Goal: Transaction & Acquisition: Book appointment/travel/reservation

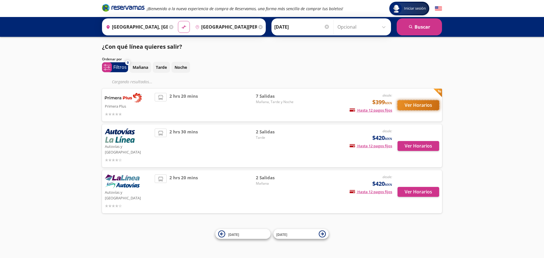
click at [420, 105] on button "Ver Horarios" at bounding box center [419, 105] width 42 height 10
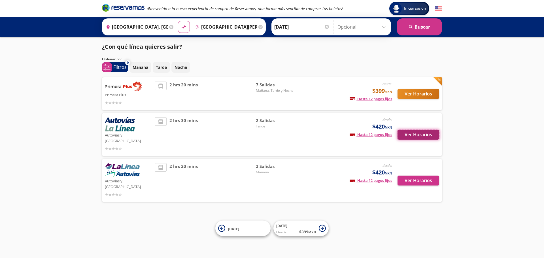
click at [421, 130] on button "Ver Horarios" at bounding box center [419, 135] width 42 height 10
click at [418, 176] on button "Ver Horarios" at bounding box center [419, 181] width 42 height 10
click at [412, 93] on button "Ver Horarios" at bounding box center [419, 94] width 42 height 10
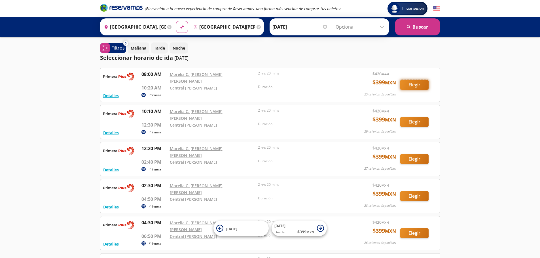
click at [416, 84] on button "Elegir" at bounding box center [414, 85] width 28 height 10
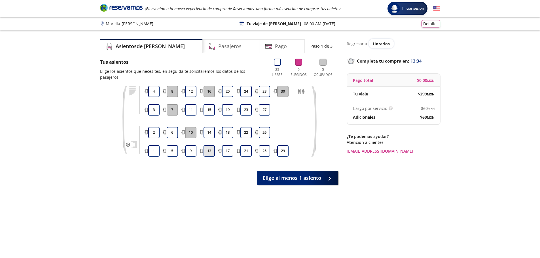
click at [212, 146] on button "13" at bounding box center [209, 150] width 11 height 11
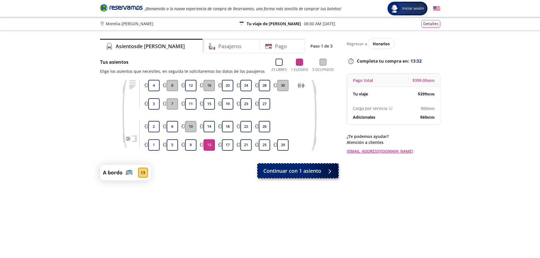
click at [302, 173] on span "Continuar con 1 asiento" at bounding box center [292, 171] width 58 height 8
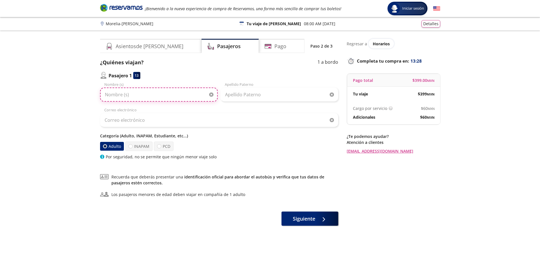
click at [134, 94] on input "Nombre (s)" at bounding box center [159, 95] width 118 height 14
type input "[PERSON_NAME]"
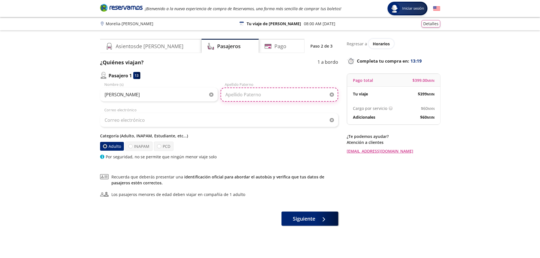
click at [250, 101] on input "Apellido Paterno" at bounding box center [280, 95] width 118 height 14
type input "[PERSON_NAME]"
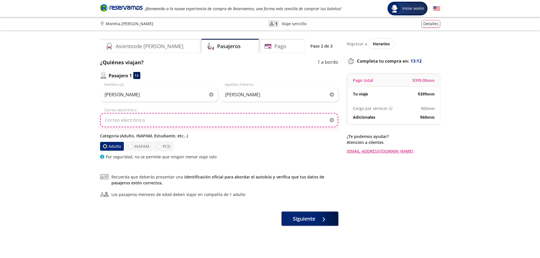
click at [132, 120] on input "Correo electrónico" at bounding box center [219, 120] width 238 height 14
type input "[PERSON_NAME][EMAIL_ADDRESS][DOMAIN_NAME]"
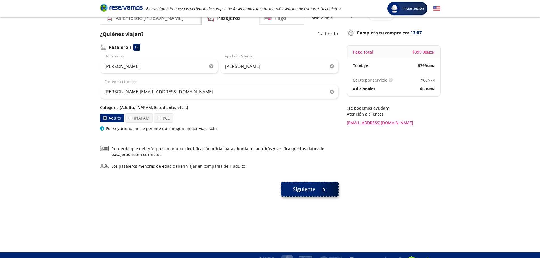
click at [302, 190] on span "Siguiente" at bounding box center [304, 190] width 22 height 8
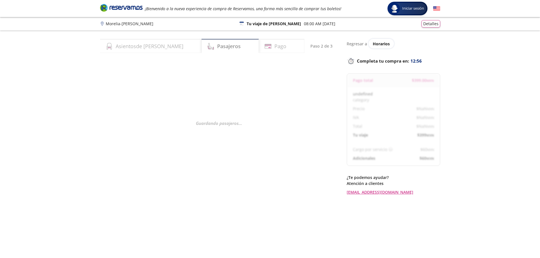
select select "MX"
